Goal: Information Seeking & Learning: Learn about a topic

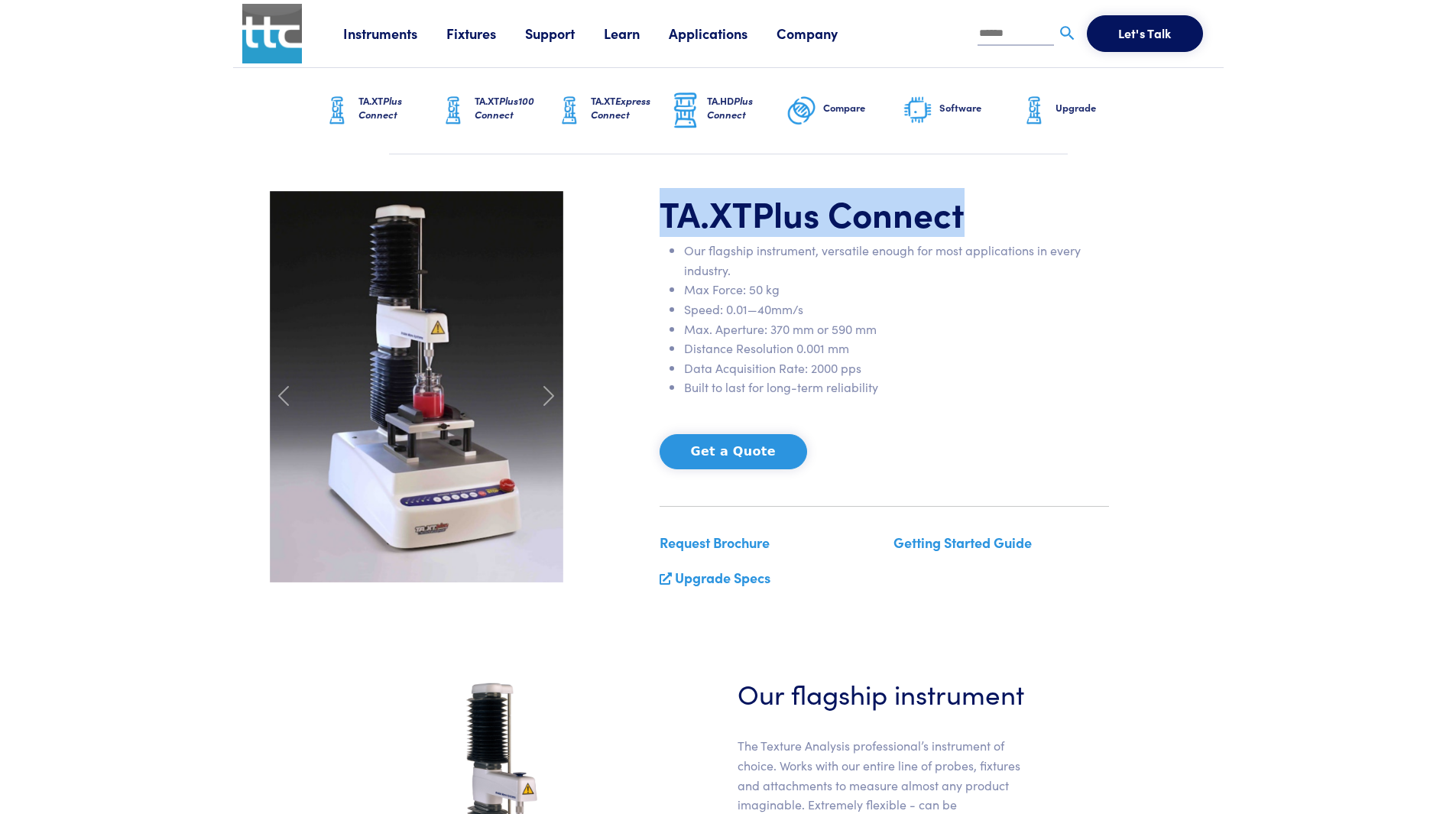
drag, startPoint x: 661, startPoint y: 213, endPoint x: 969, endPoint y: 186, distance: 309.2
click at [969, 186] on section "TA.XT Plus Connect Our flagship instrument, versatile enough for most applicati…" at bounding box center [728, 397] width 990 height 484
copy h1 "TA.XT Plus Connect"
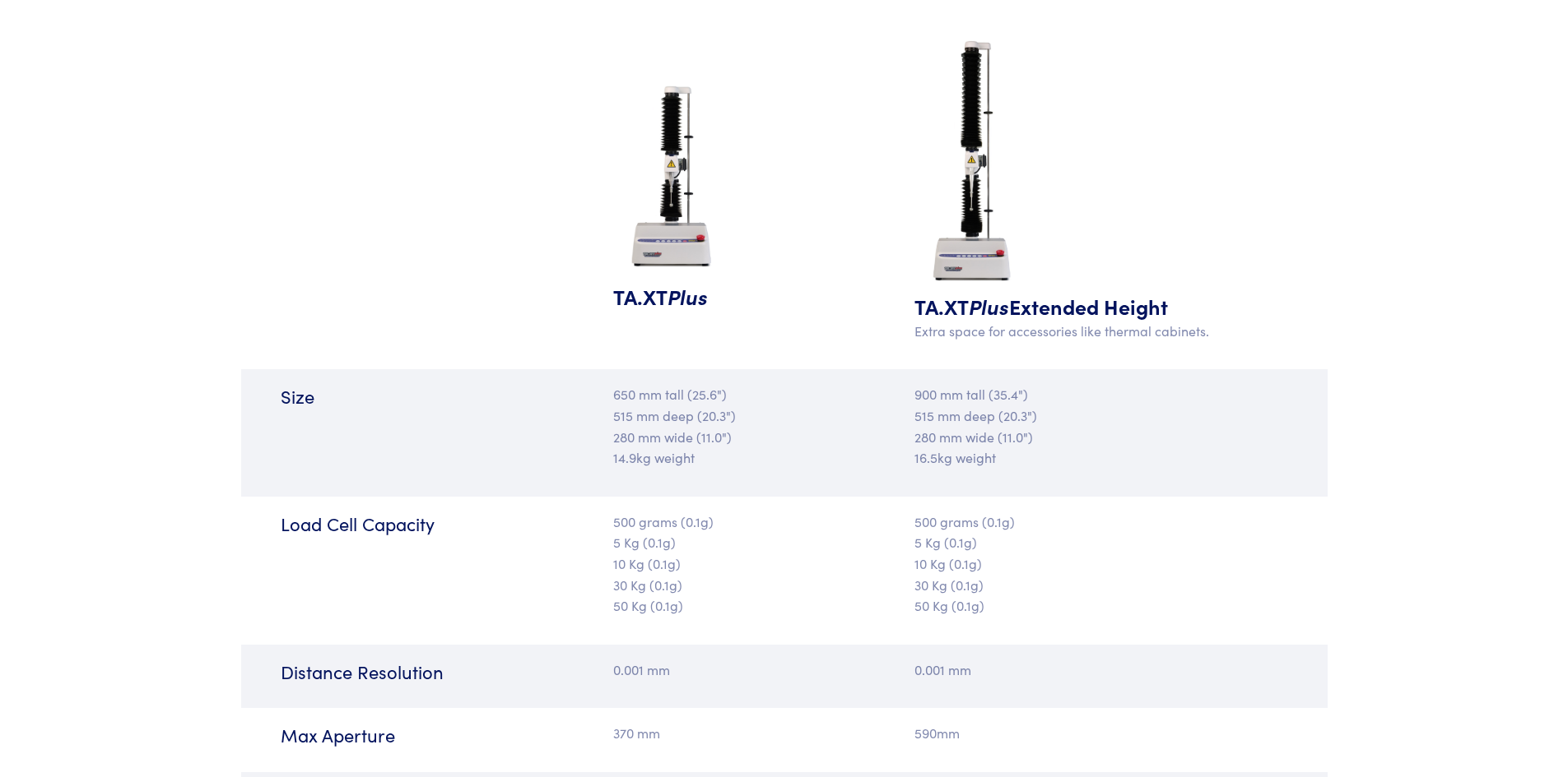
scroll to position [1646, 0]
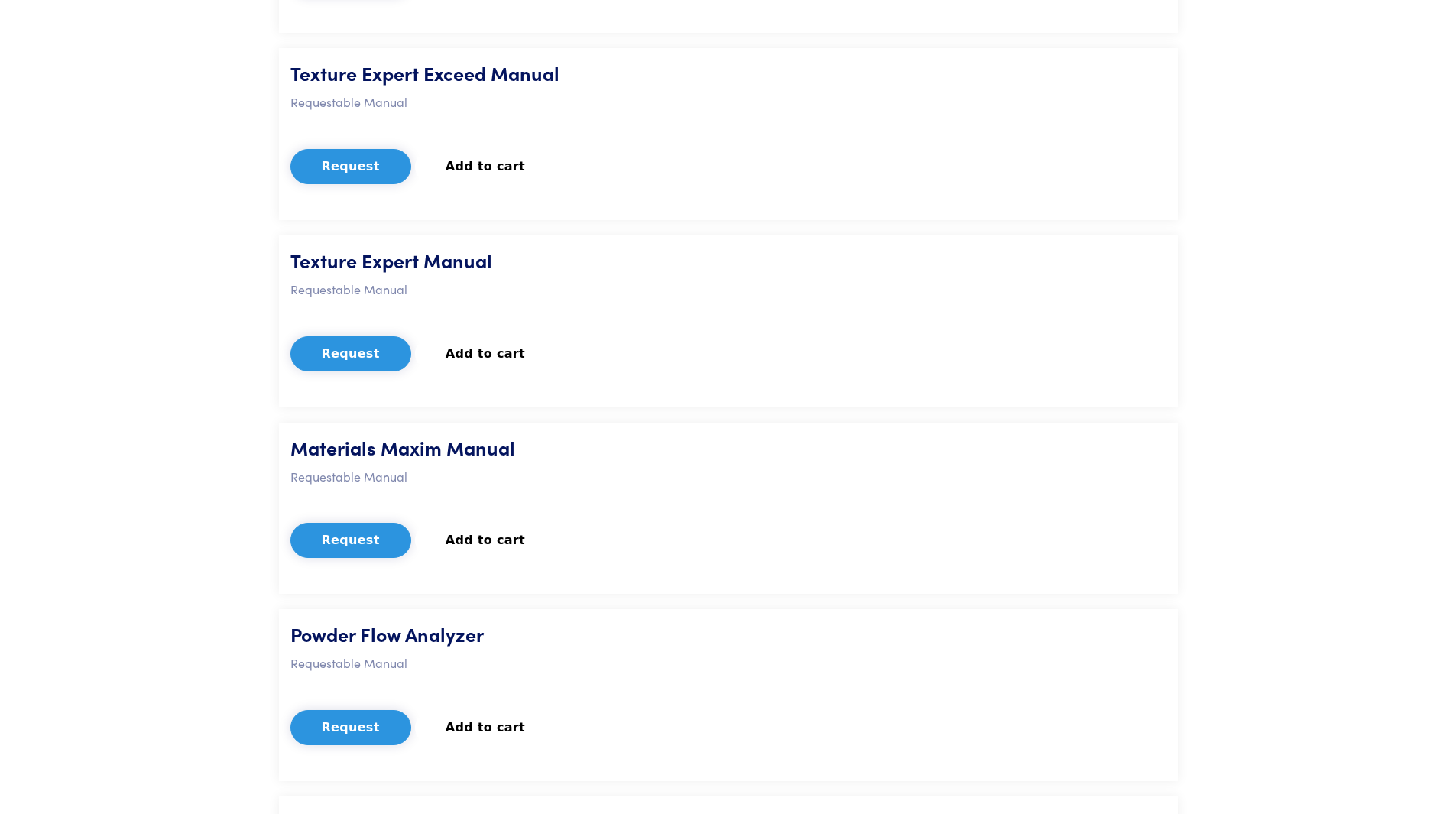
scroll to position [2982, 0]
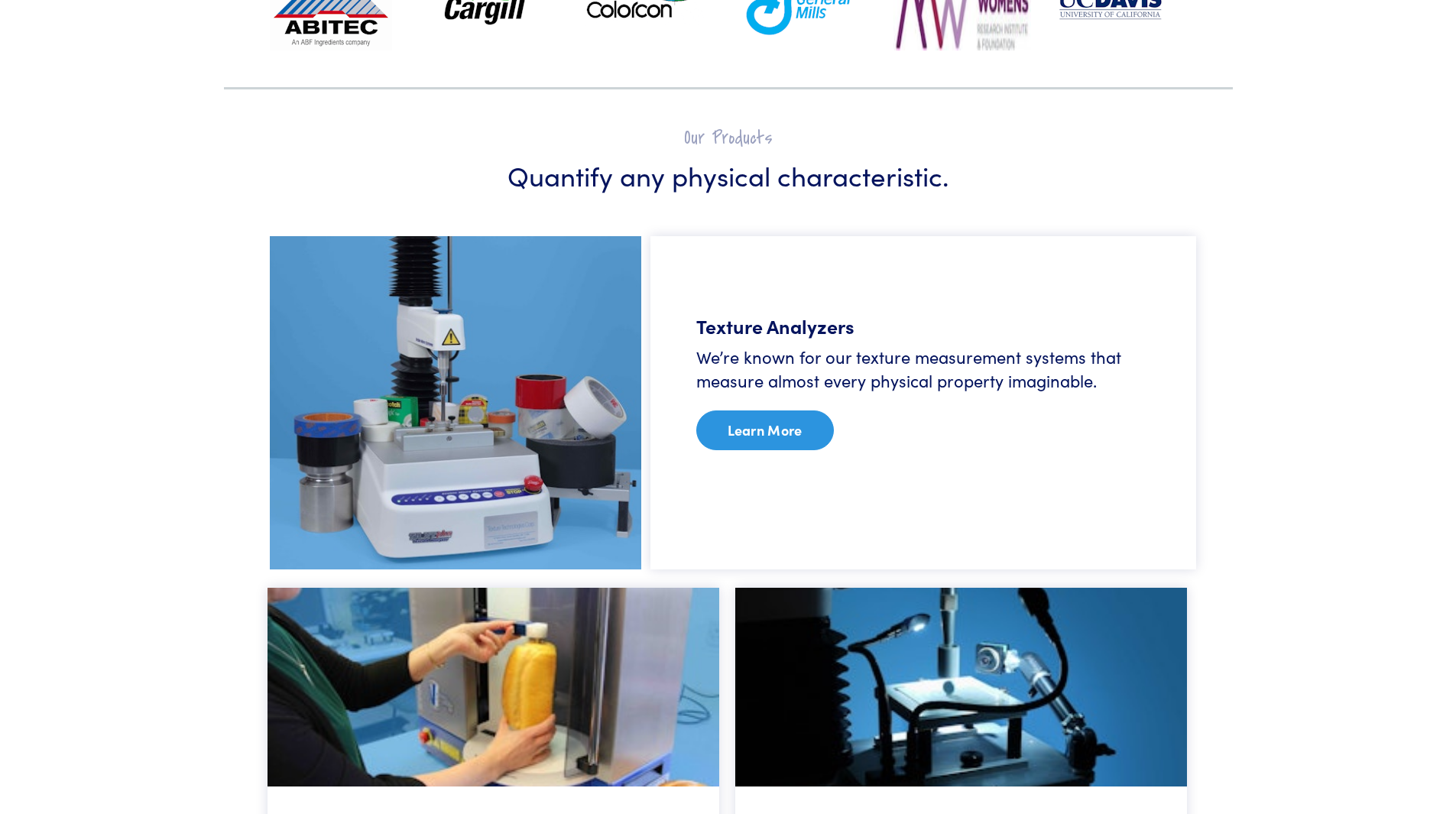
scroll to position [765, 0]
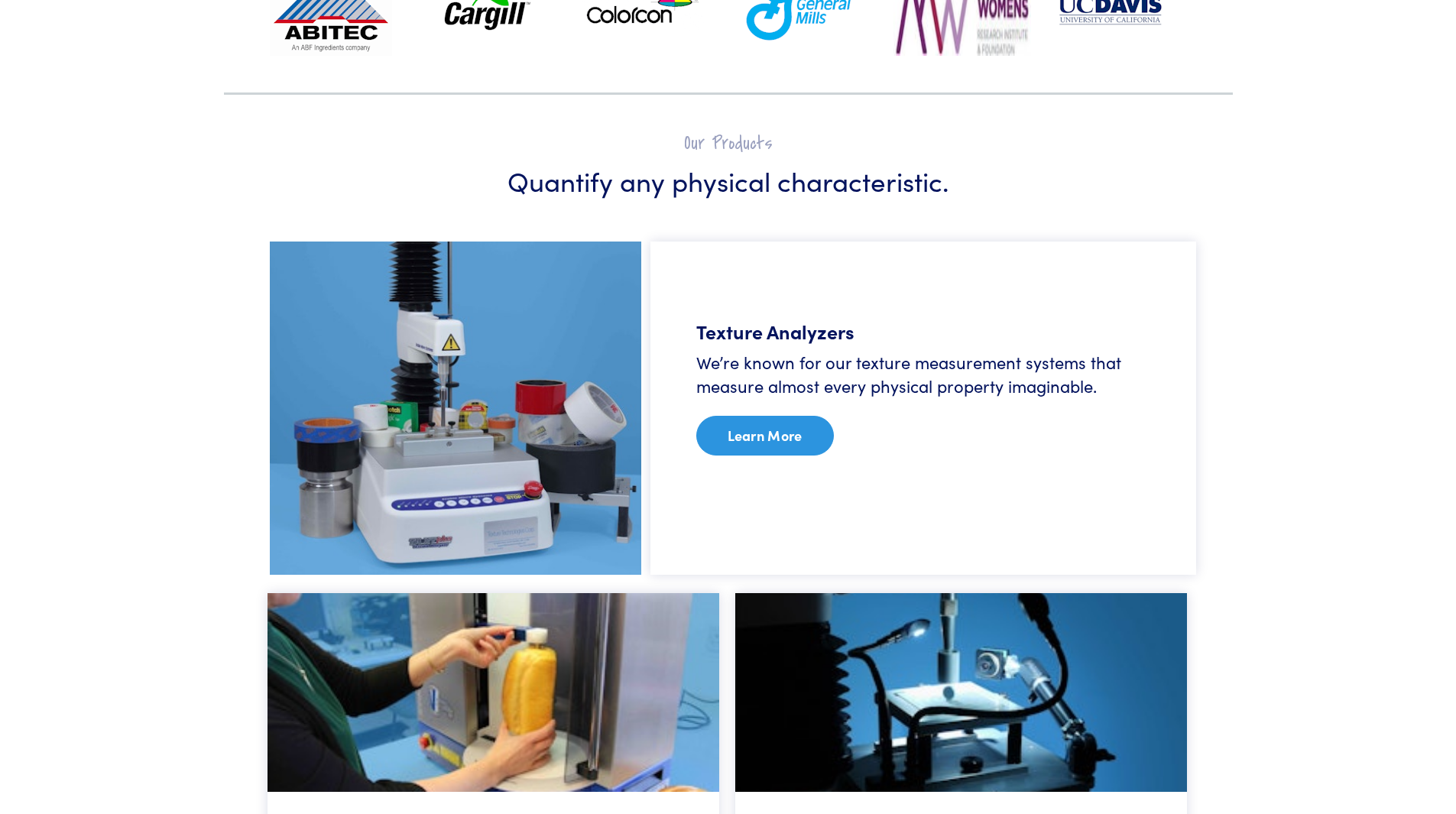
click at [747, 442] on link "Learn More" at bounding box center [764, 436] width 138 height 40
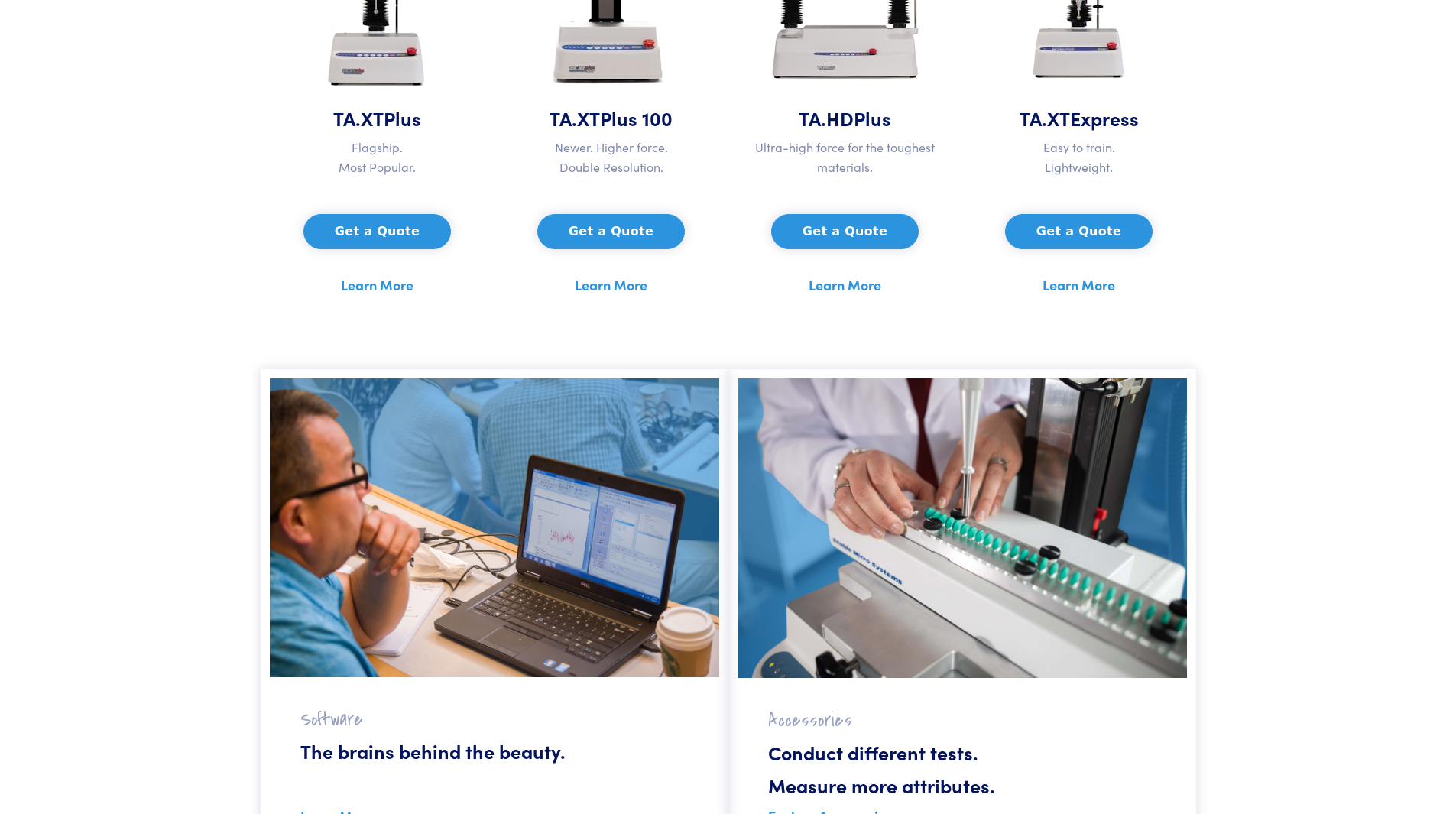
scroll to position [1147, 0]
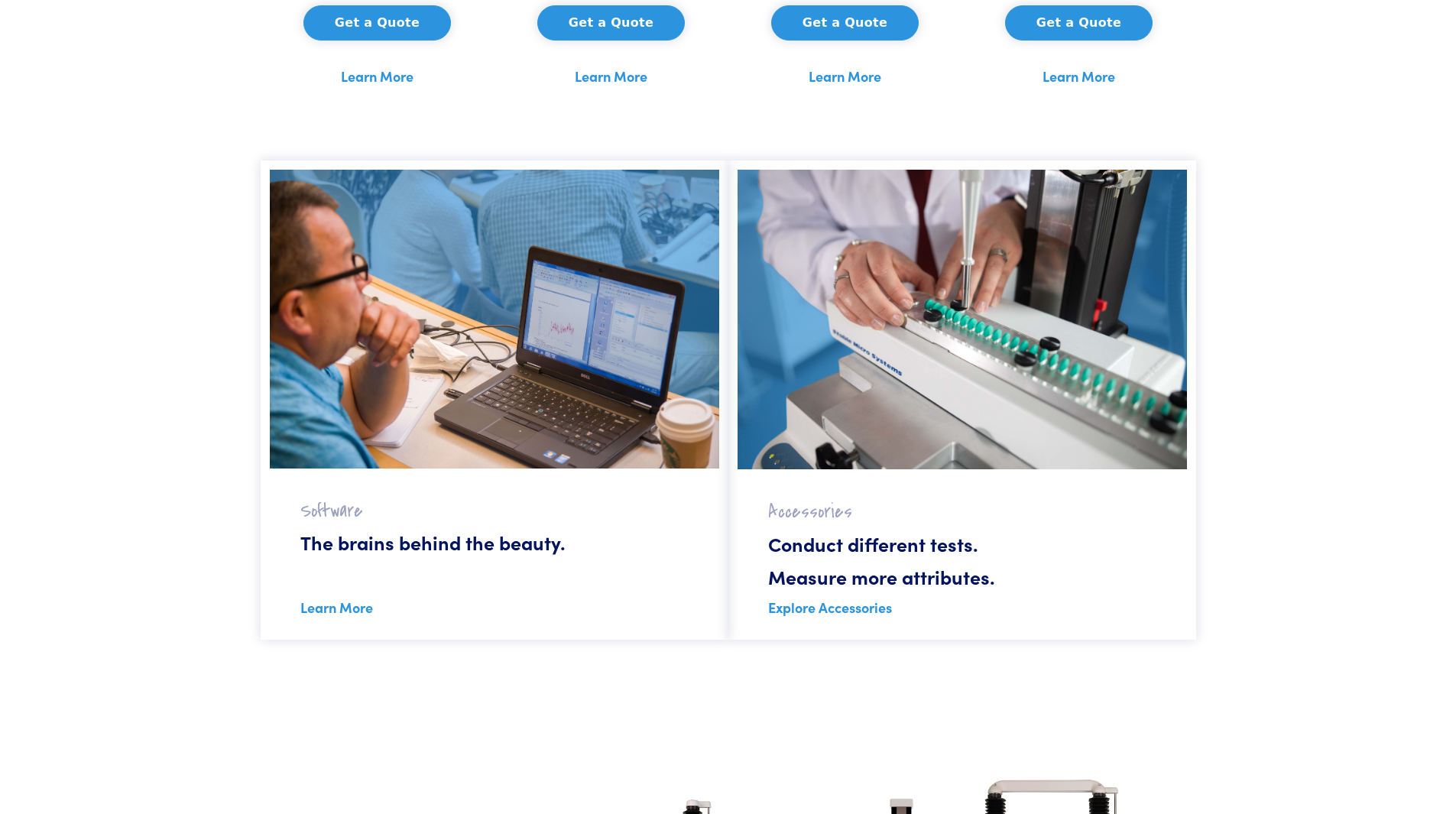
click at [899, 447] on img at bounding box center [962, 319] width 449 height 300
click at [849, 609] on link "Explore Accessories" at bounding box center [829, 607] width 123 height 19
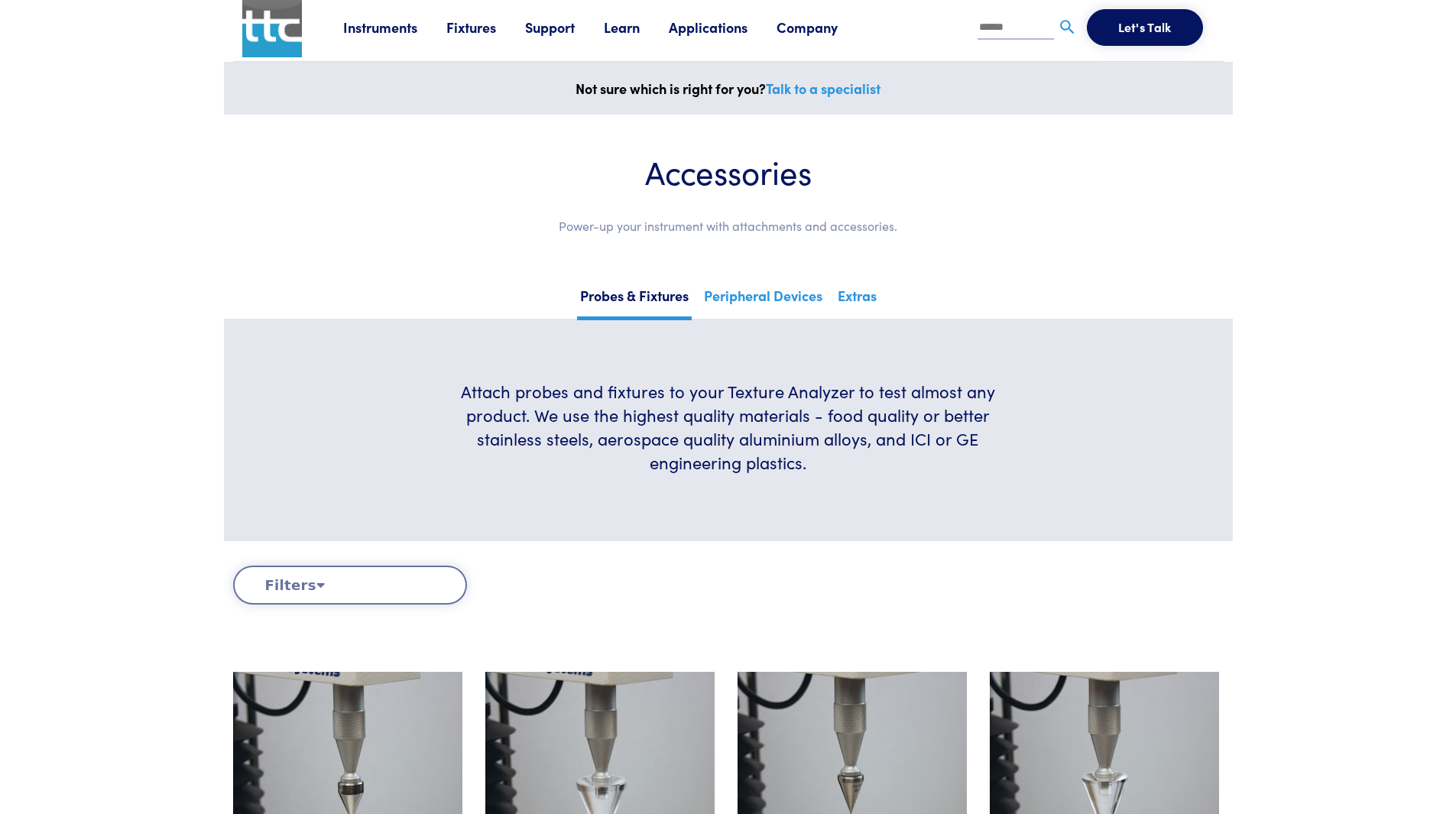
scroll to position [316, 0]
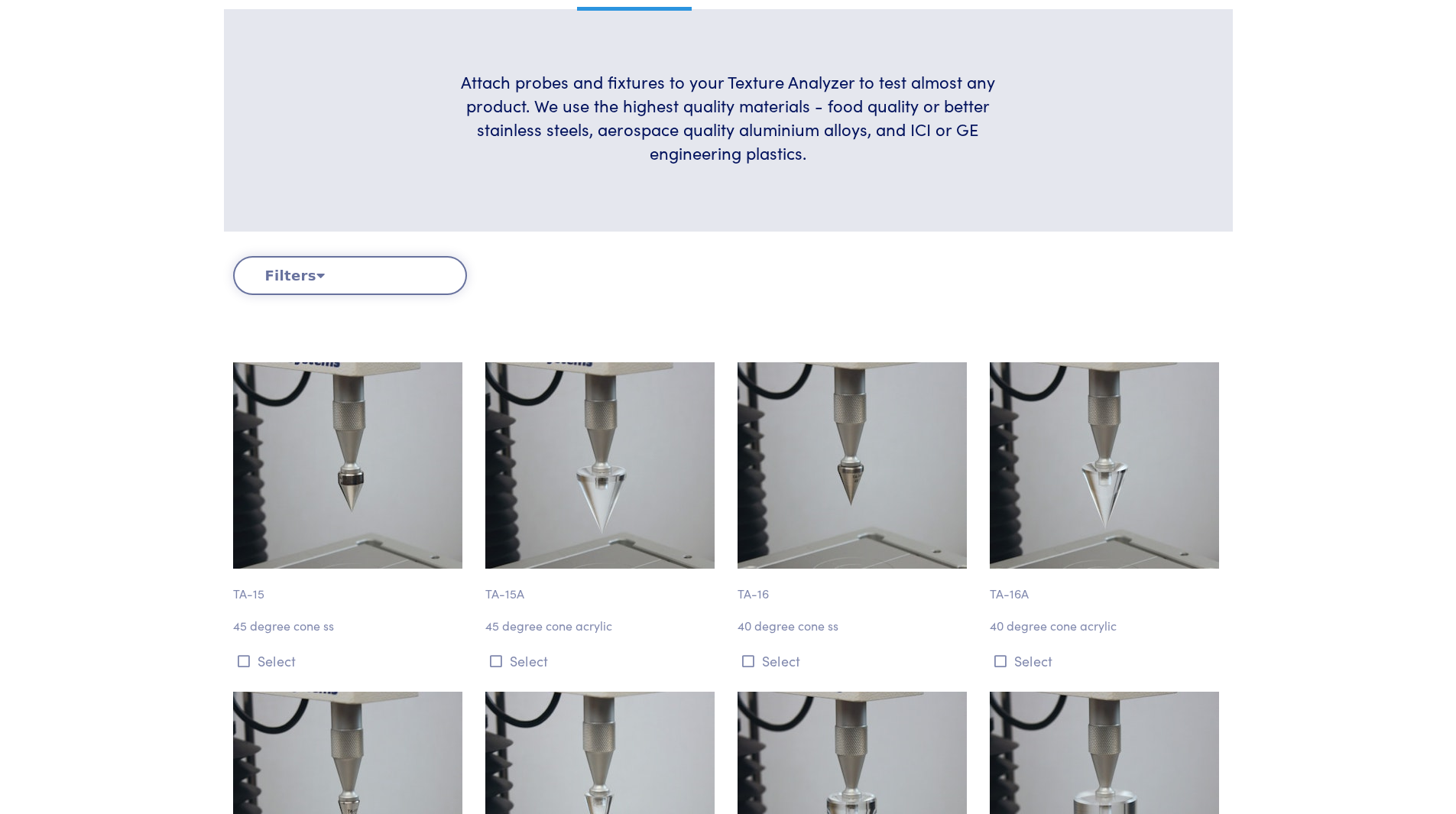
drag, startPoint x: 316, startPoint y: 303, endPoint x: 310, endPoint y: 274, distance: 29.6
click at [316, 301] on div "Filters Clear Filters By Test Type Adhesion Compression Cutting/Shearing Extens…" at bounding box center [728, 300] width 990 height 88
click at [316, 274] on icon at bounding box center [320, 275] width 8 height 13
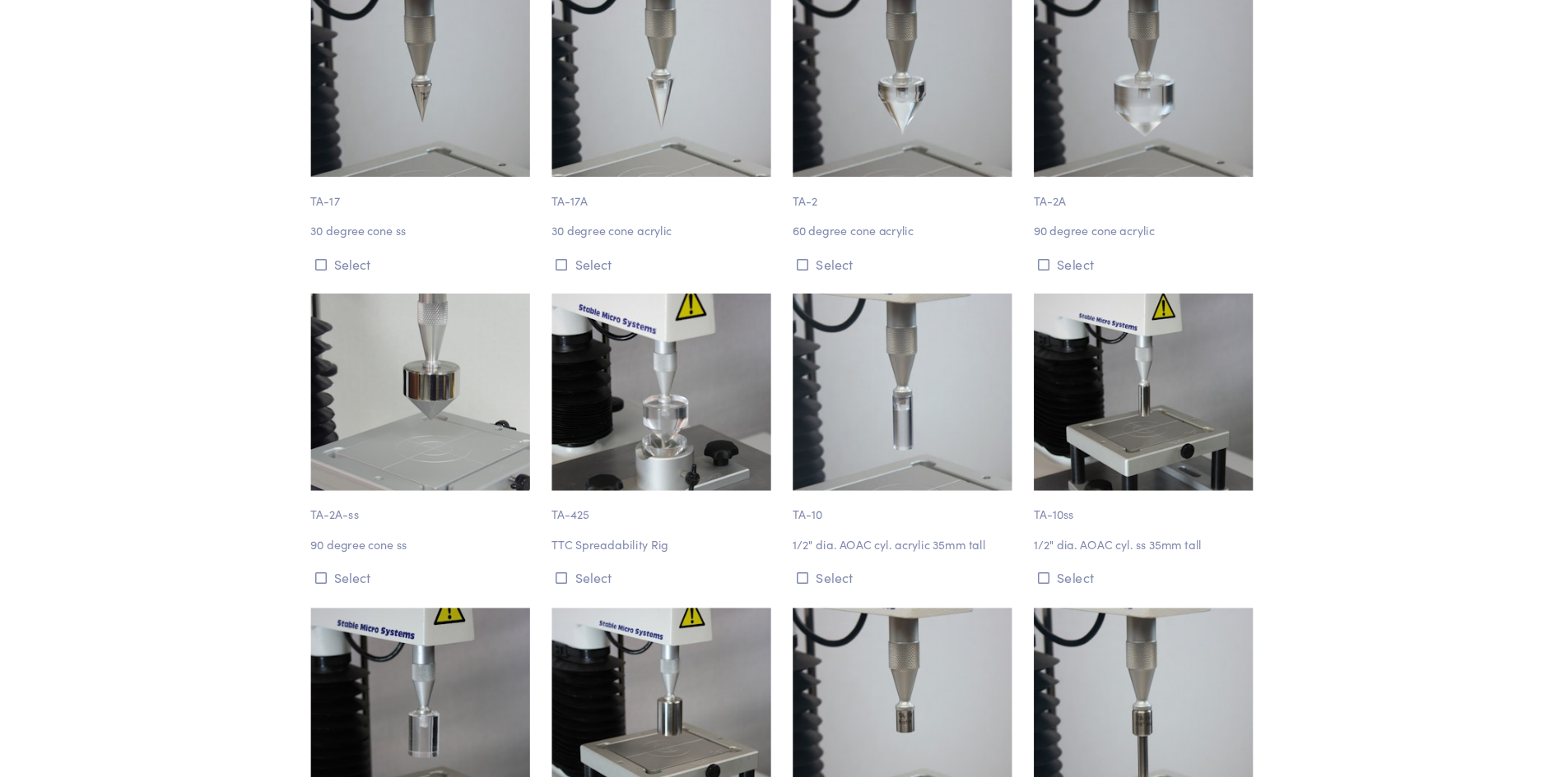
scroll to position [1491, 0]
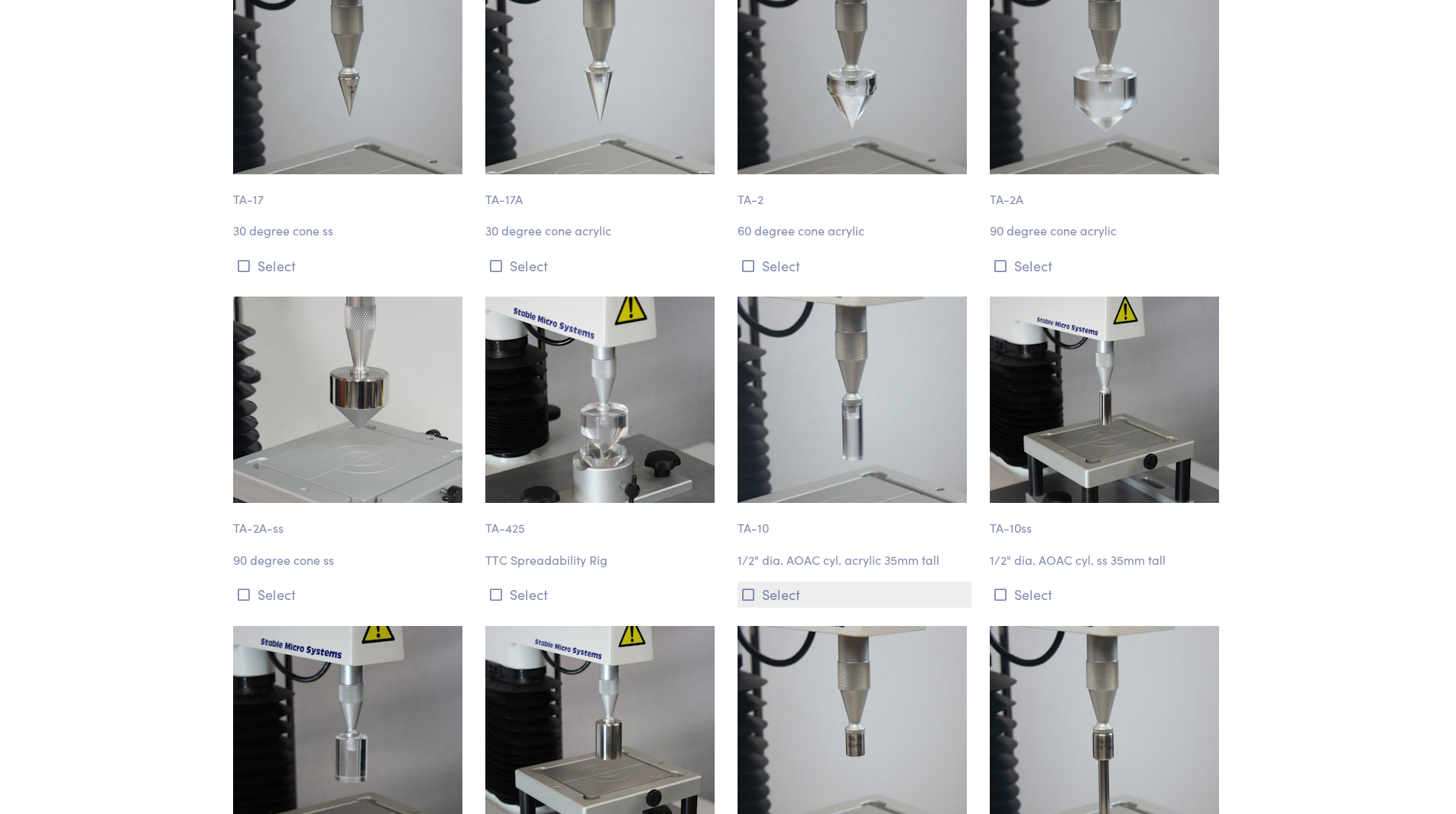
click at [805, 593] on button "Select" at bounding box center [854, 594] width 234 height 25
click at [809, 473] on img at bounding box center [852, 399] width 229 height 206
drag, startPoint x: 783, startPoint y: 583, endPoint x: 776, endPoint y: 554, distance: 29.8
click at [778, 569] on div "TA-10 1/2" dia. AOAC cyl. acrylic 35mm tall Select" at bounding box center [854, 452] width 252 height 311
click at [776, 554] on p "1/2" dia. AOAC cyl. acrylic 35mm tall" at bounding box center [854, 560] width 234 height 20
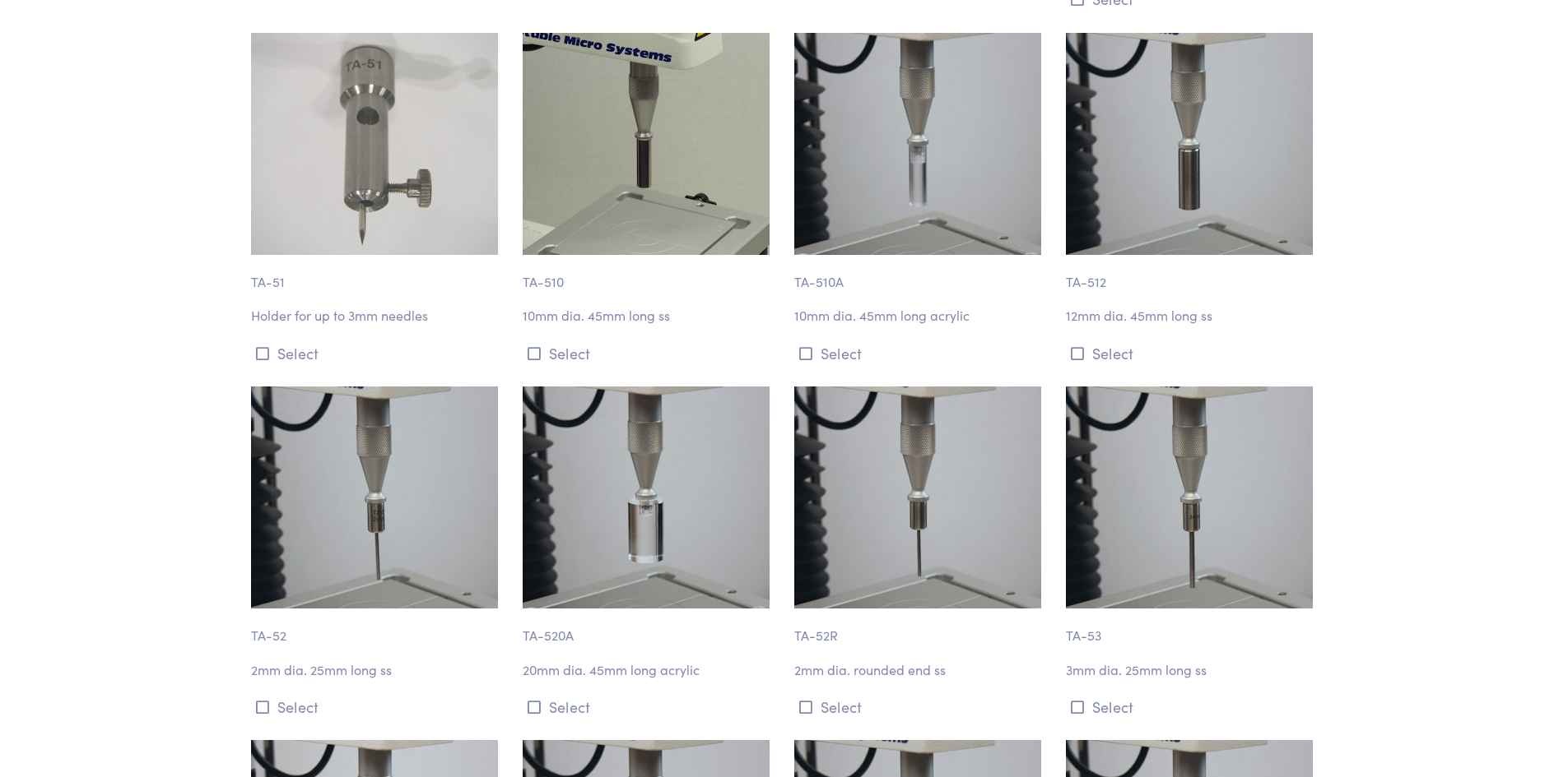
scroll to position [3949, 0]
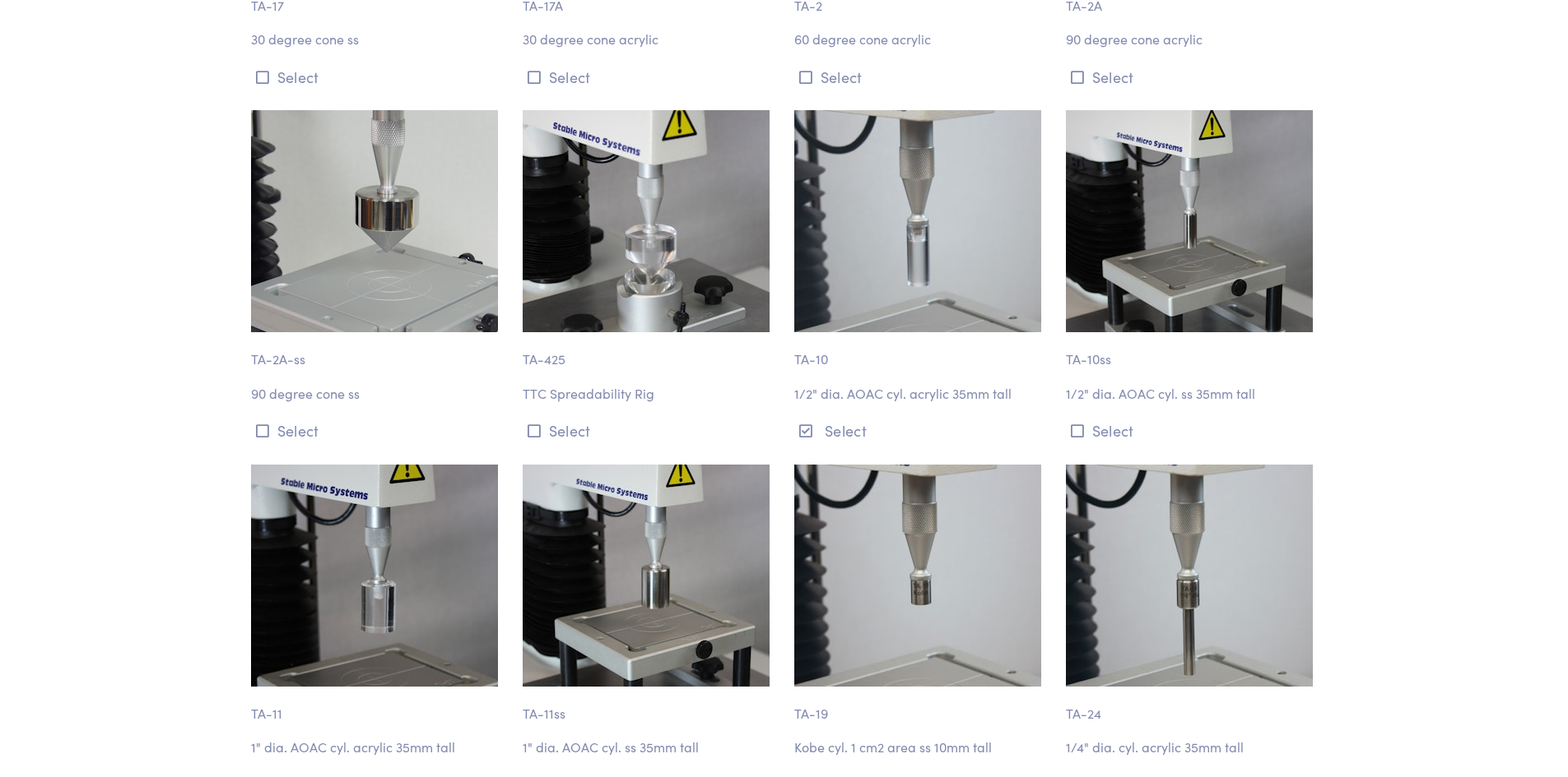
scroll to position [1239, 0]
